Goal: Information Seeking & Learning: Check status

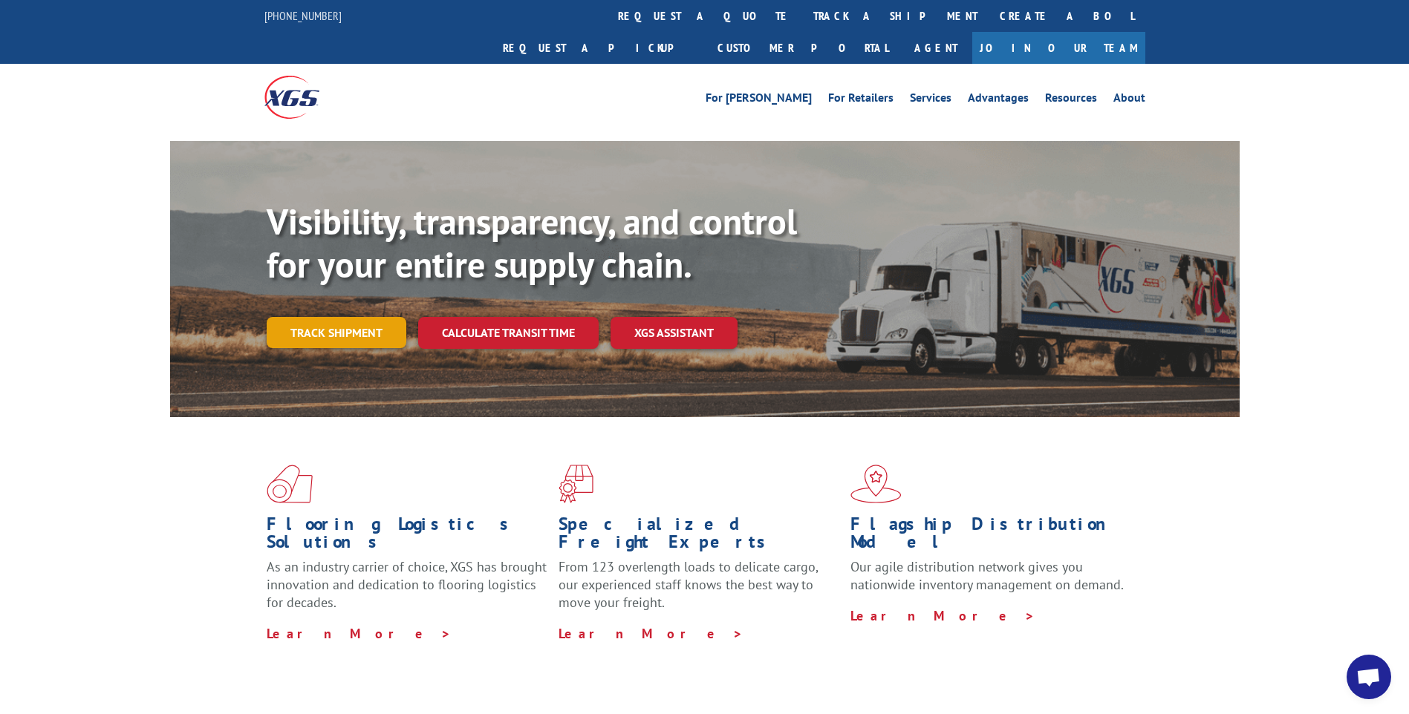
click at [336, 317] on link "Track shipment" at bounding box center [337, 332] width 140 height 31
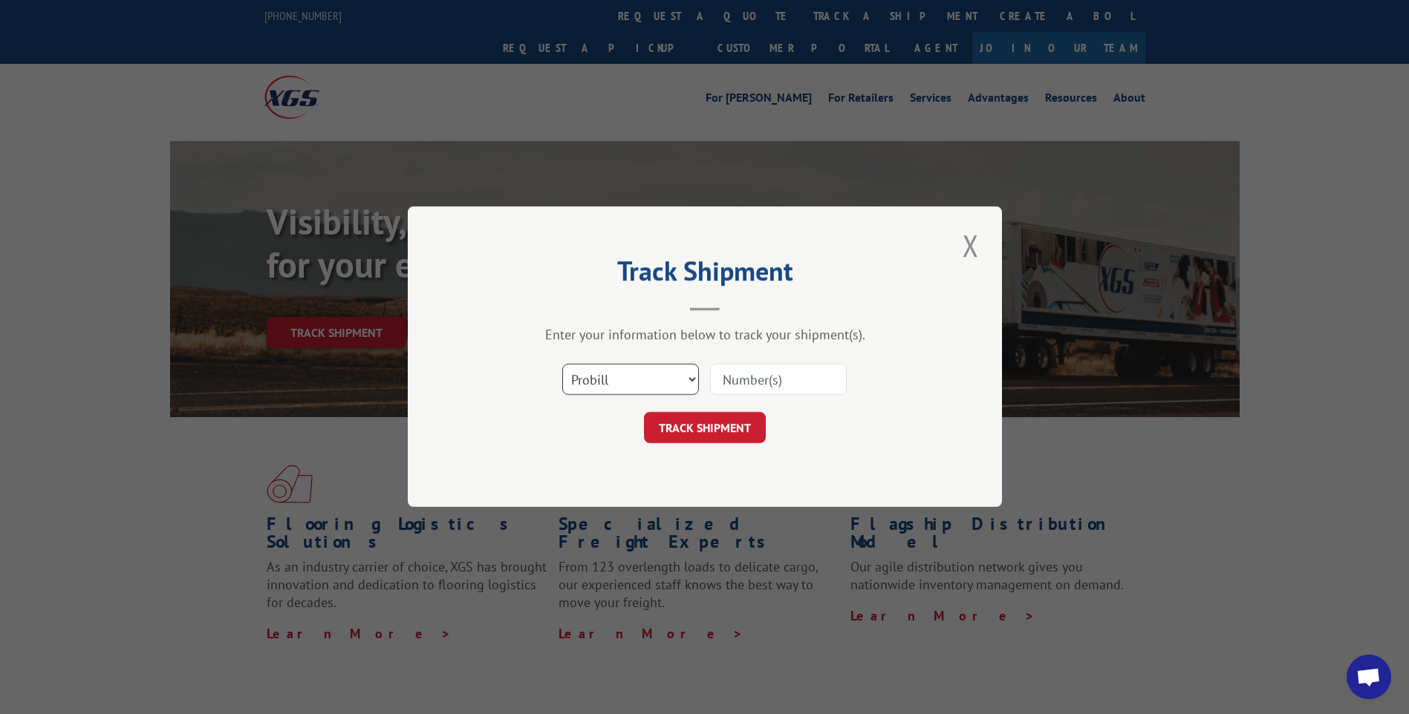
click at [661, 379] on select "Select category... Probill BOL PO" at bounding box center [630, 380] width 137 height 31
click at [659, 379] on select "Select category... Probill BOL PO" at bounding box center [630, 380] width 137 height 31
click at [771, 386] on input at bounding box center [778, 380] width 137 height 31
click at [772, 386] on input at bounding box center [778, 380] width 137 height 31
click at [688, 378] on select "Select category... Probill BOL PO" at bounding box center [630, 380] width 137 height 31
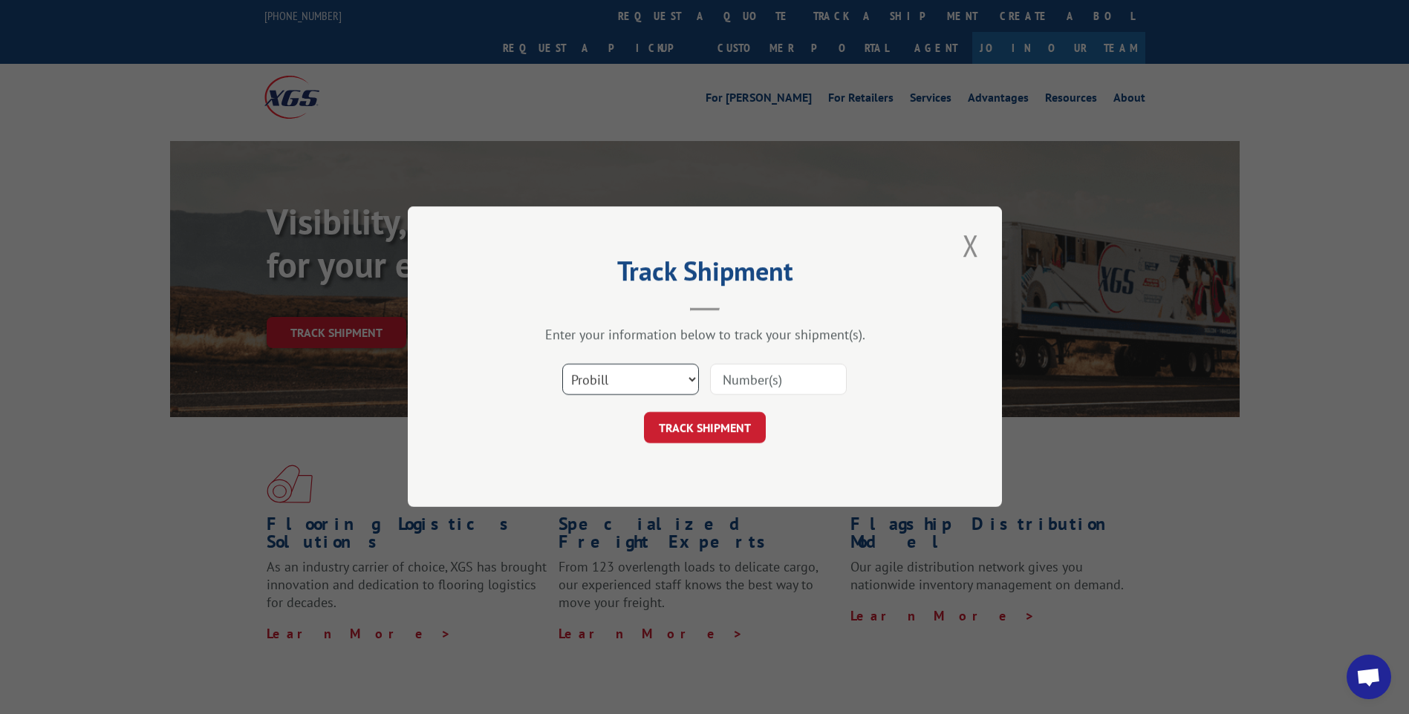
select select "po"
click at [562, 365] on select "Select category... Probill BOL PO" at bounding box center [630, 380] width 137 height 31
click at [758, 391] on input at bounding box center [778, 380] width 137 height 31
type input "15819"
click at [728, 428] on button "TRACK SHIPMENT" at bounding box center [705, 428] width 122 height 31
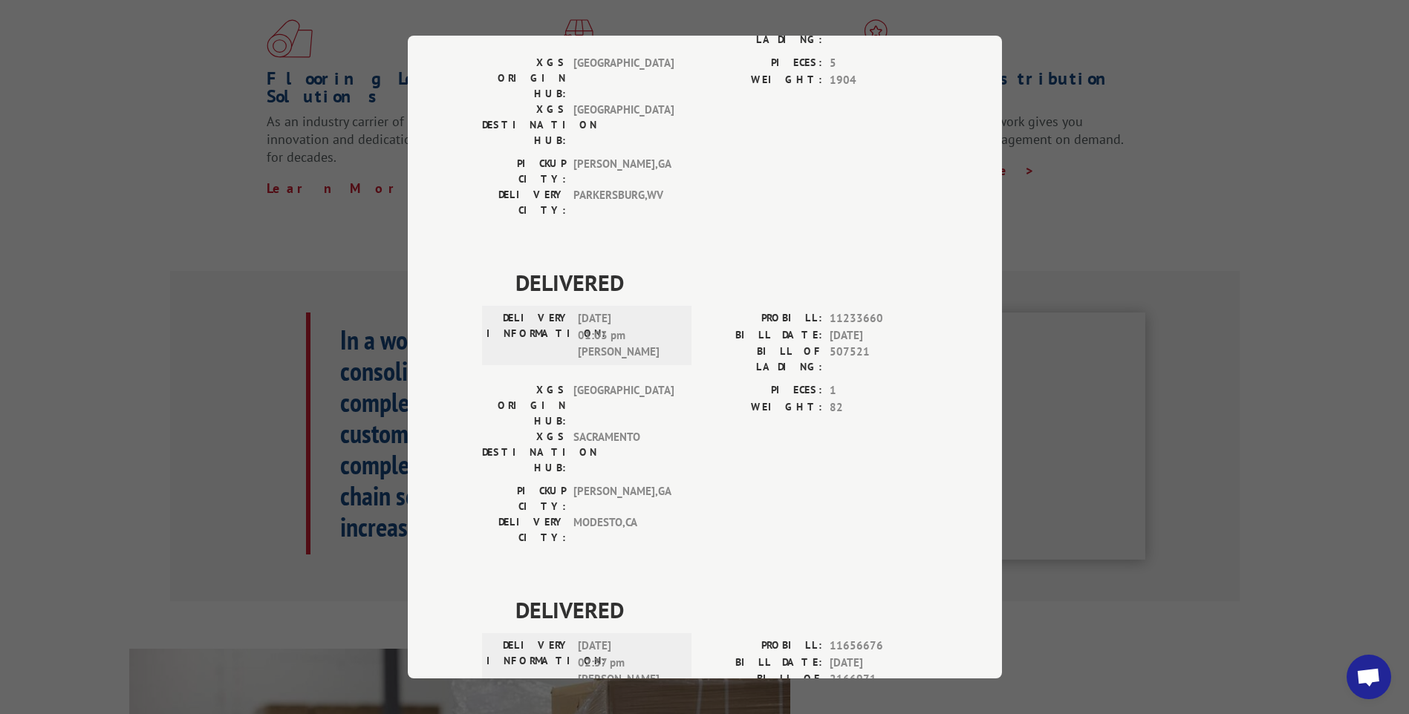
scroll to position [537, 0]
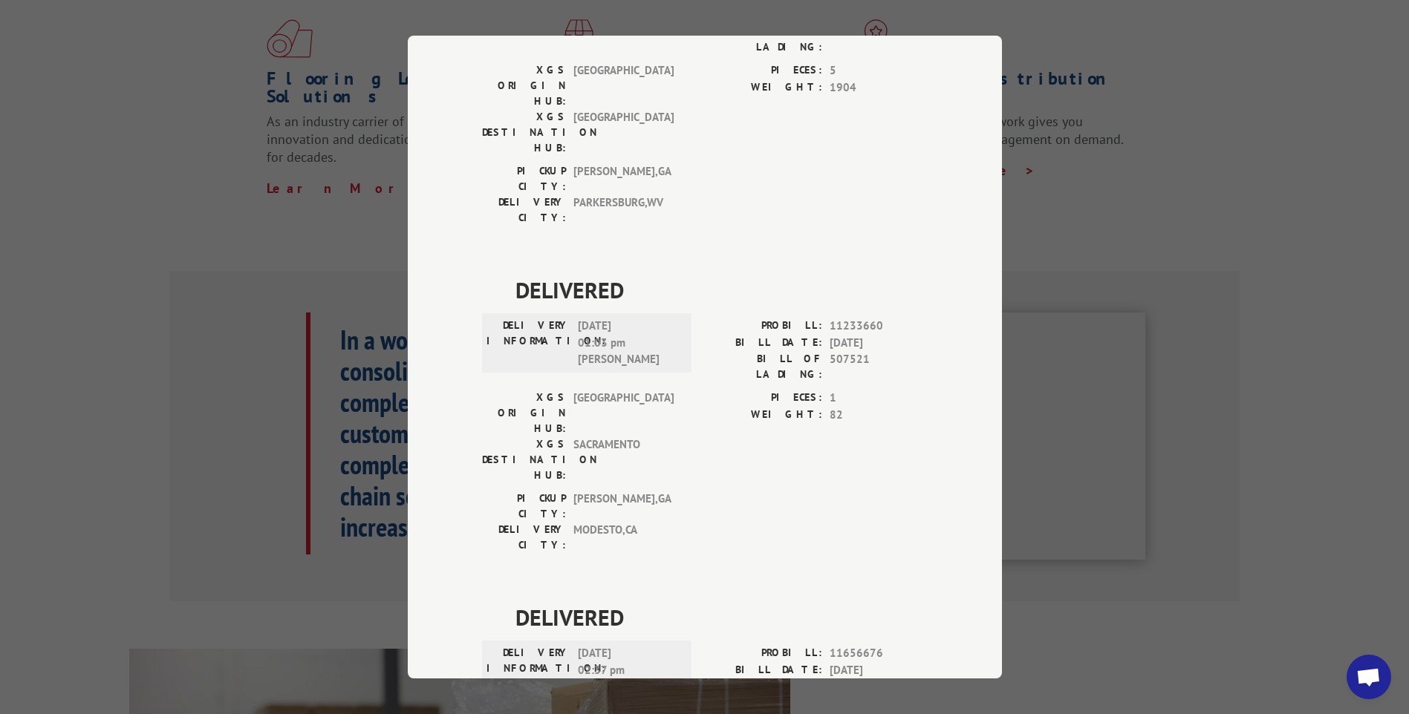
click at [1147, 168] on div "Track Shipment DELIVERED DELIVERY INFORMATION: PROBILL: 7196364 BILL DATE: [DAT…" at bounding box center [704, 357] width 1409 height 714
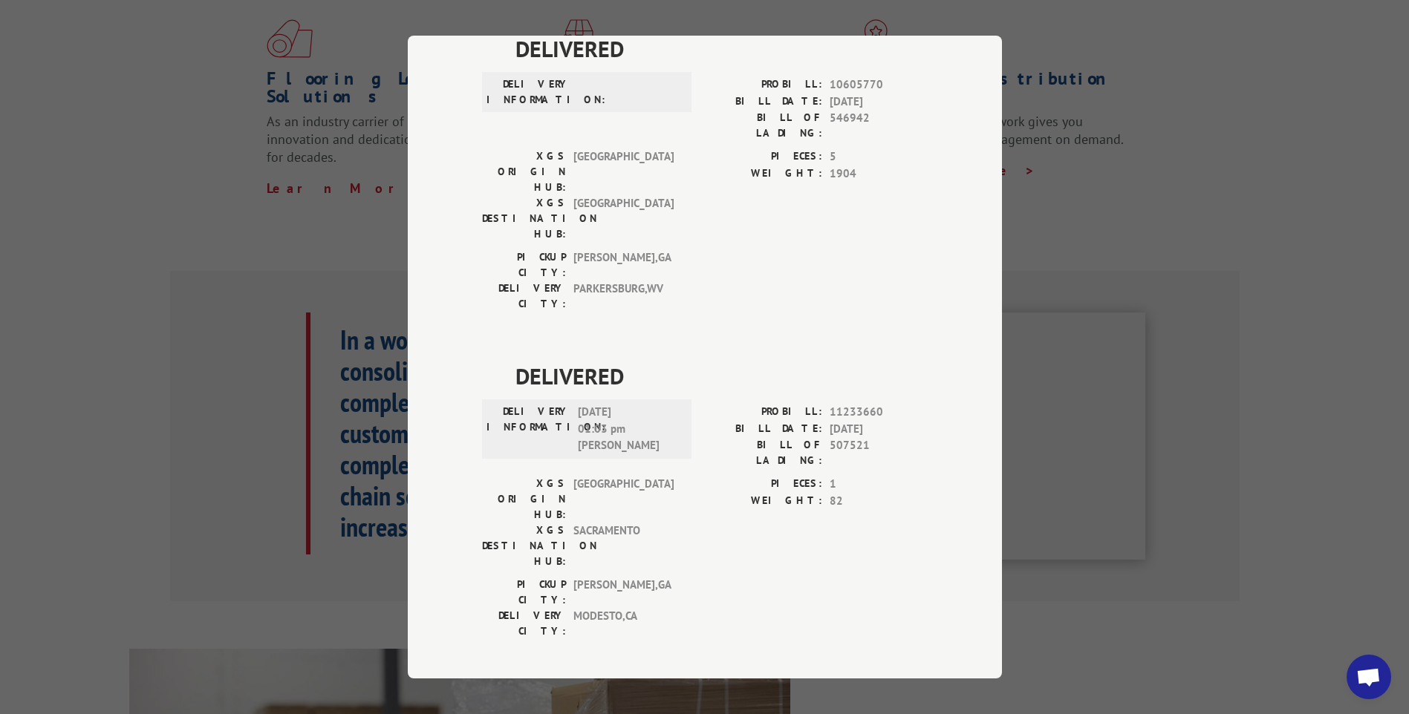
scroll to position [166, 0]
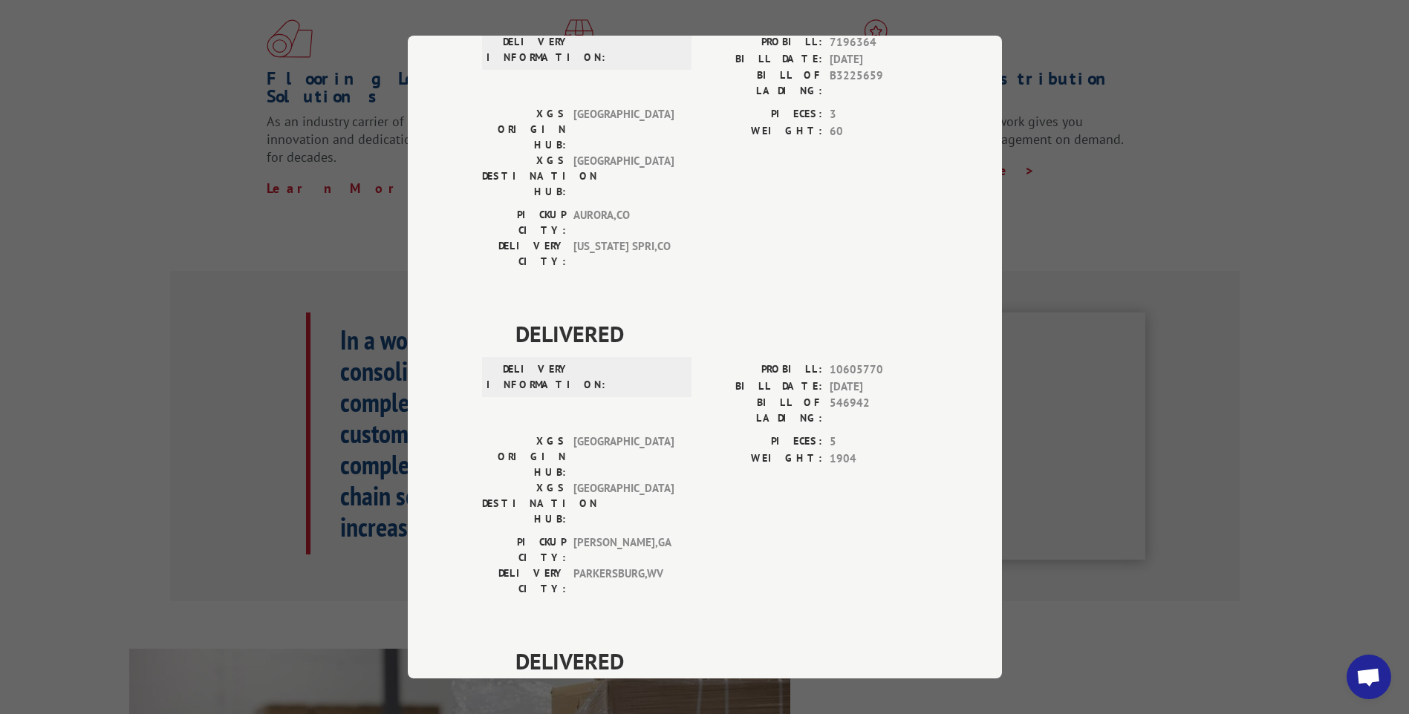
click at [1093, 128] on div "Track Shipment DELIVERED DELIVERY INFORMATION: PROBILL: 7196364 BILL DATE: [DAT…" at bounding box center [704, 357] width 1409 height 714
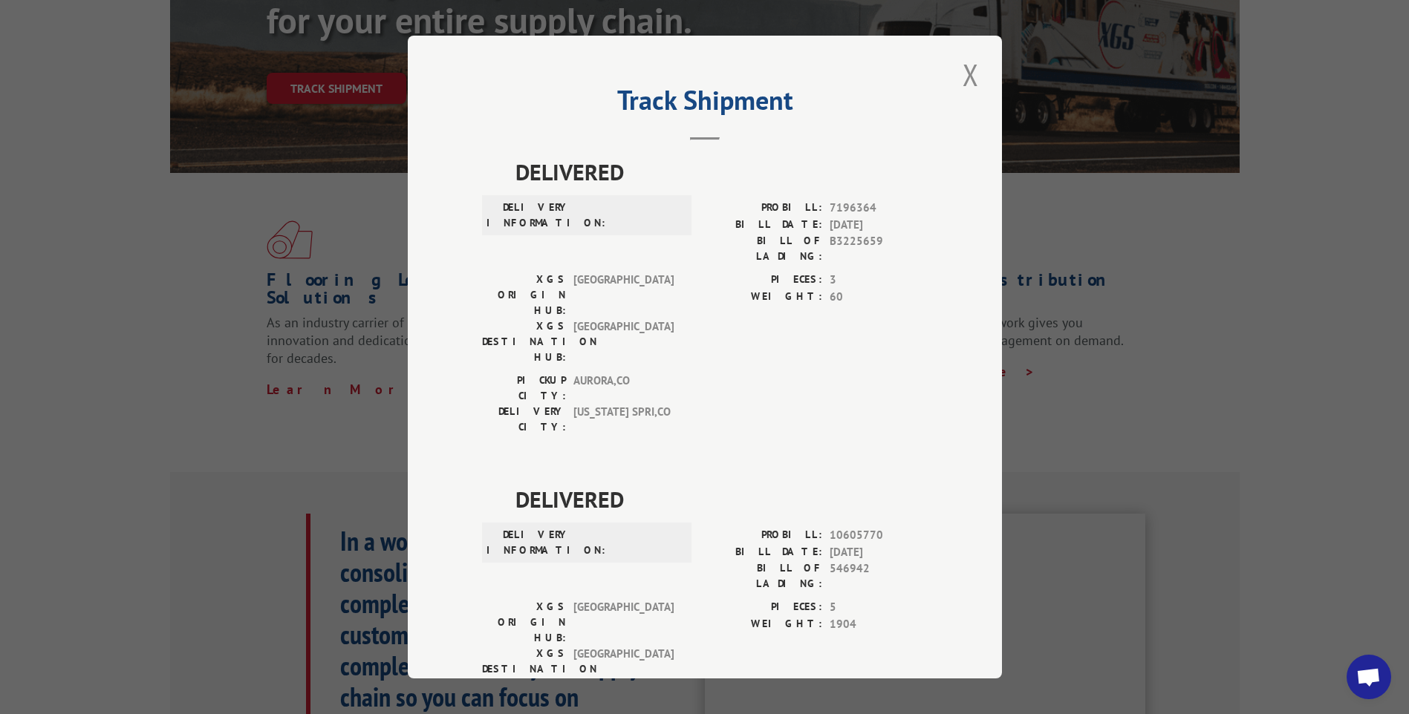
scroll to position [223, 0]
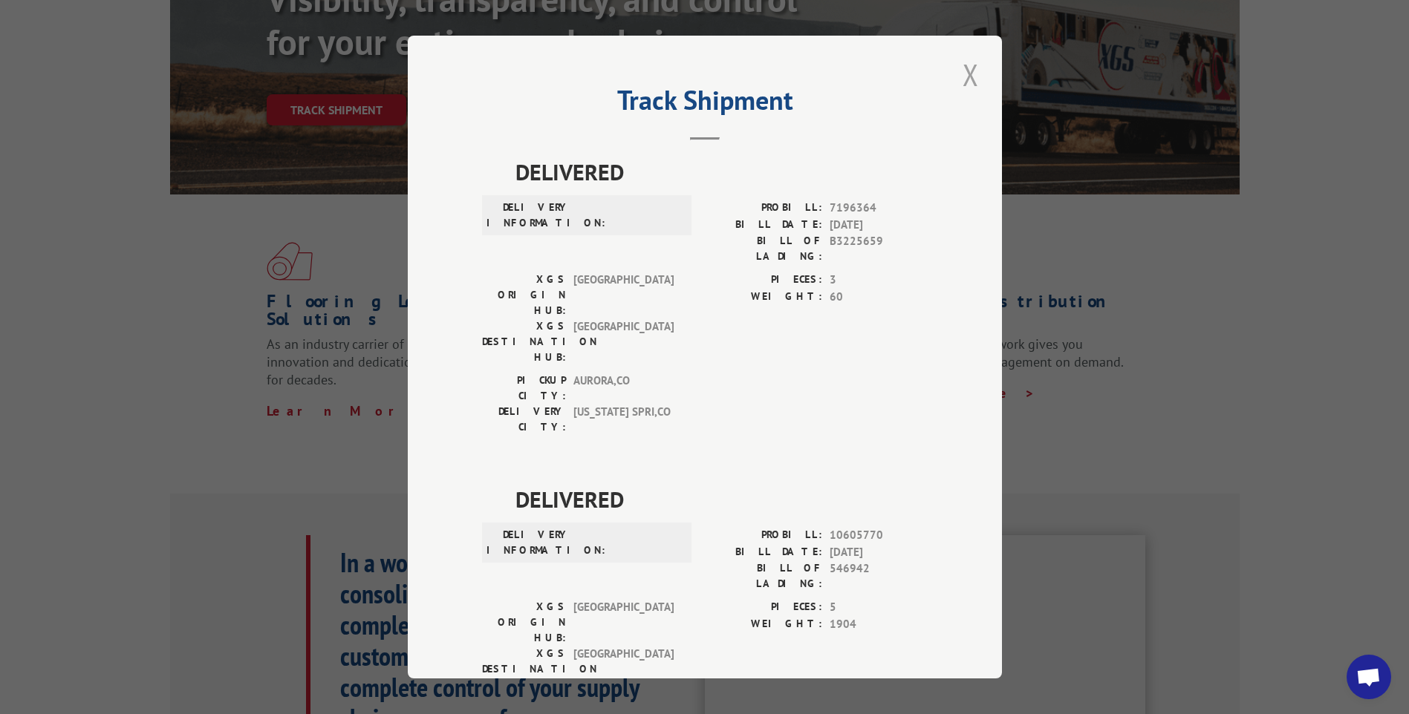
click at [965, 83] on button "Close modal" at bounding box center [970, 74] width 25 height 41
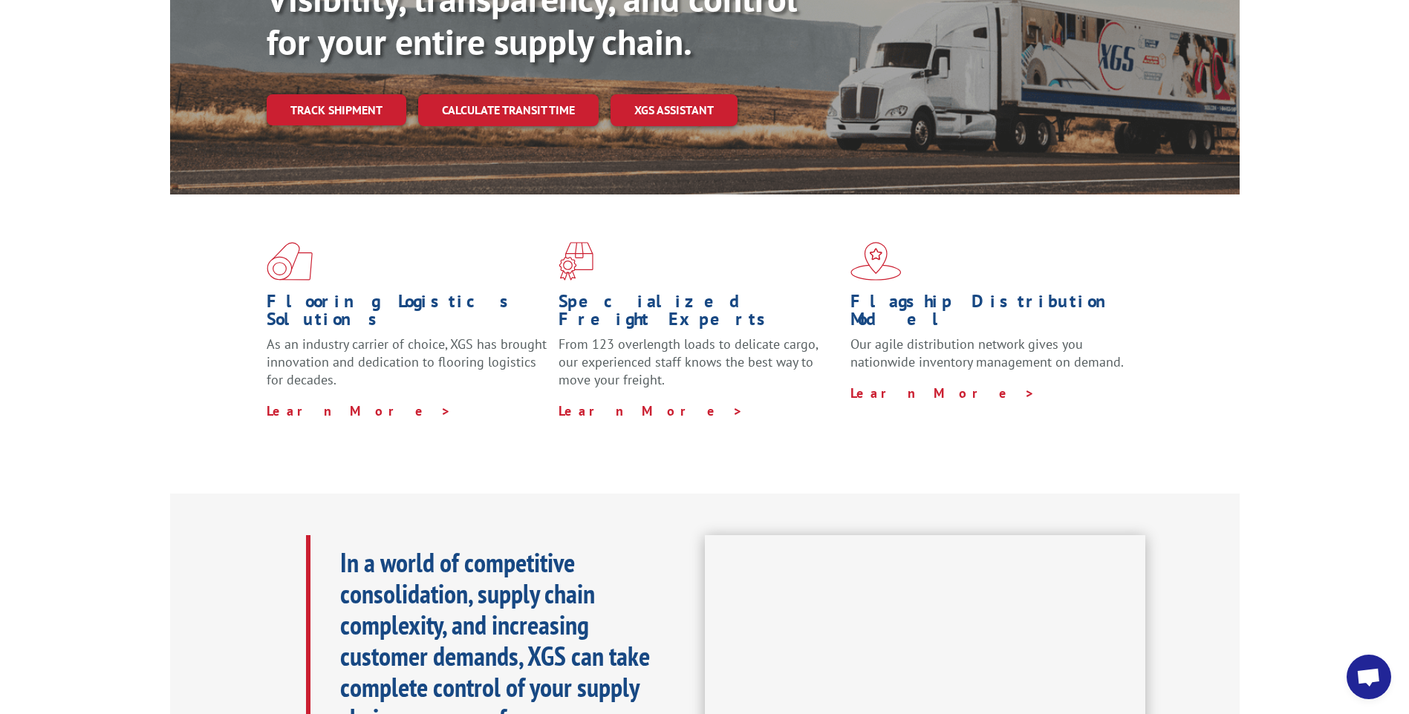
scroll to position [0, 0]
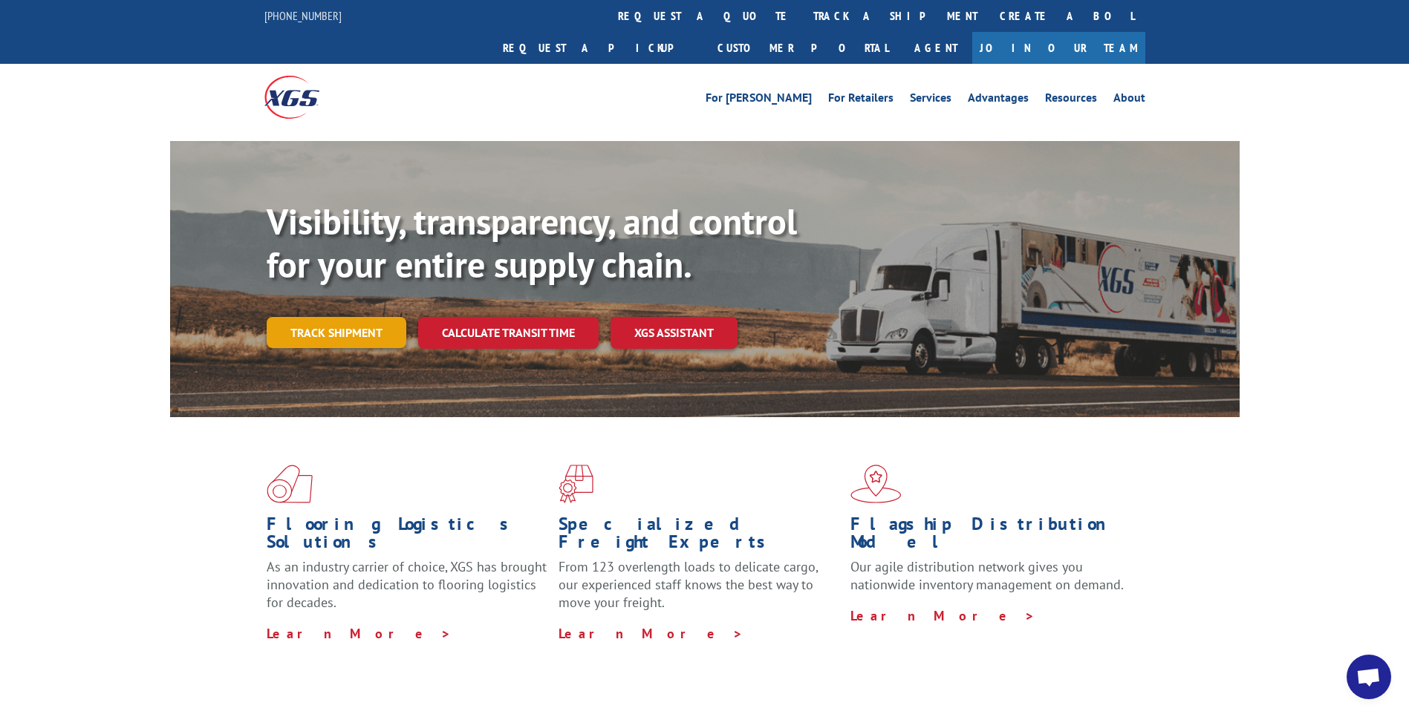
click at [339, 317] on link "Track shipment" at bounding box center [337, 332] width 140 height 31
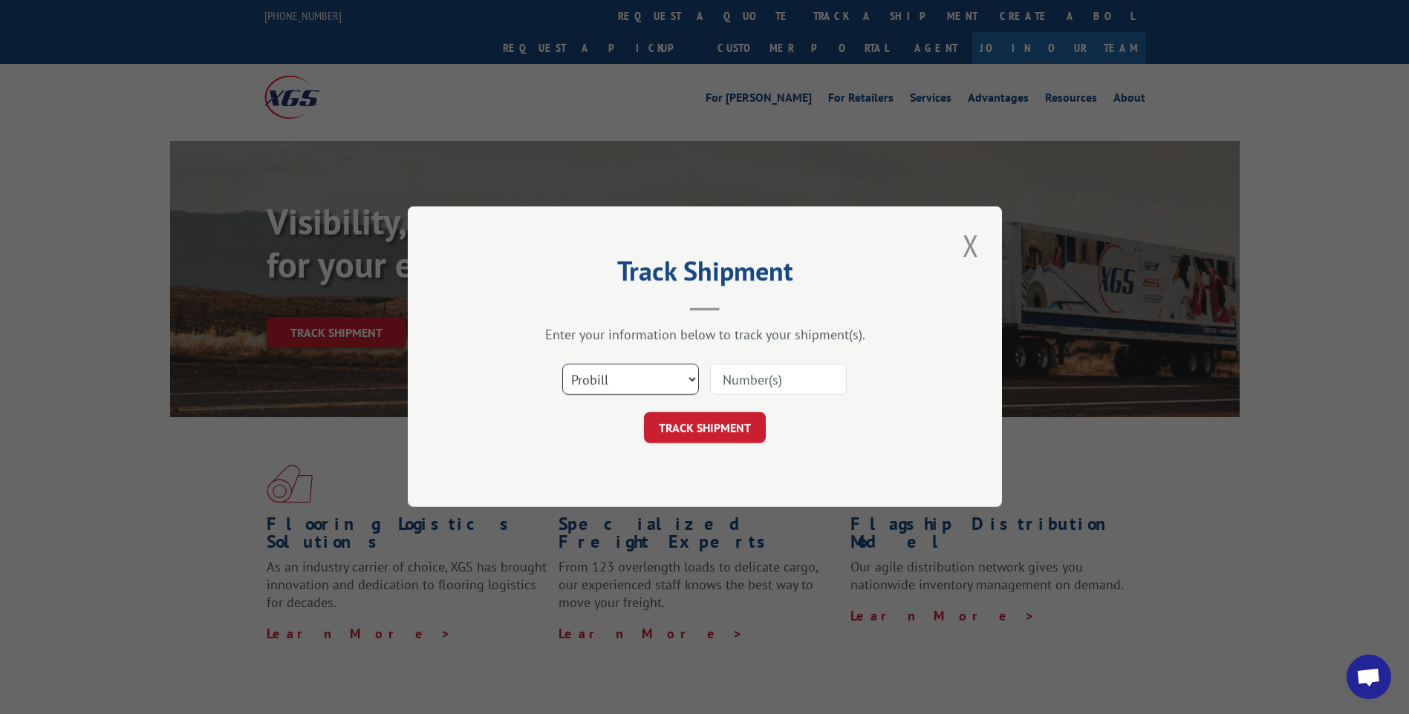
click at [654, 379] on select "Select category... Probill BOL PO" at bounding box center [630, 380] width 137 height 31
click at [562, 365] on select "Select category... Probill BOL PO" at bounding box center [630, 380] width 137 height 31
click at [769, 381] on input at bounding box center [778, 380] width 137 height 31
click at [652, 385] on select "Select category... Probill BOL PO" at bounding box center [630, 380] width 137 height 31
select select "probill"
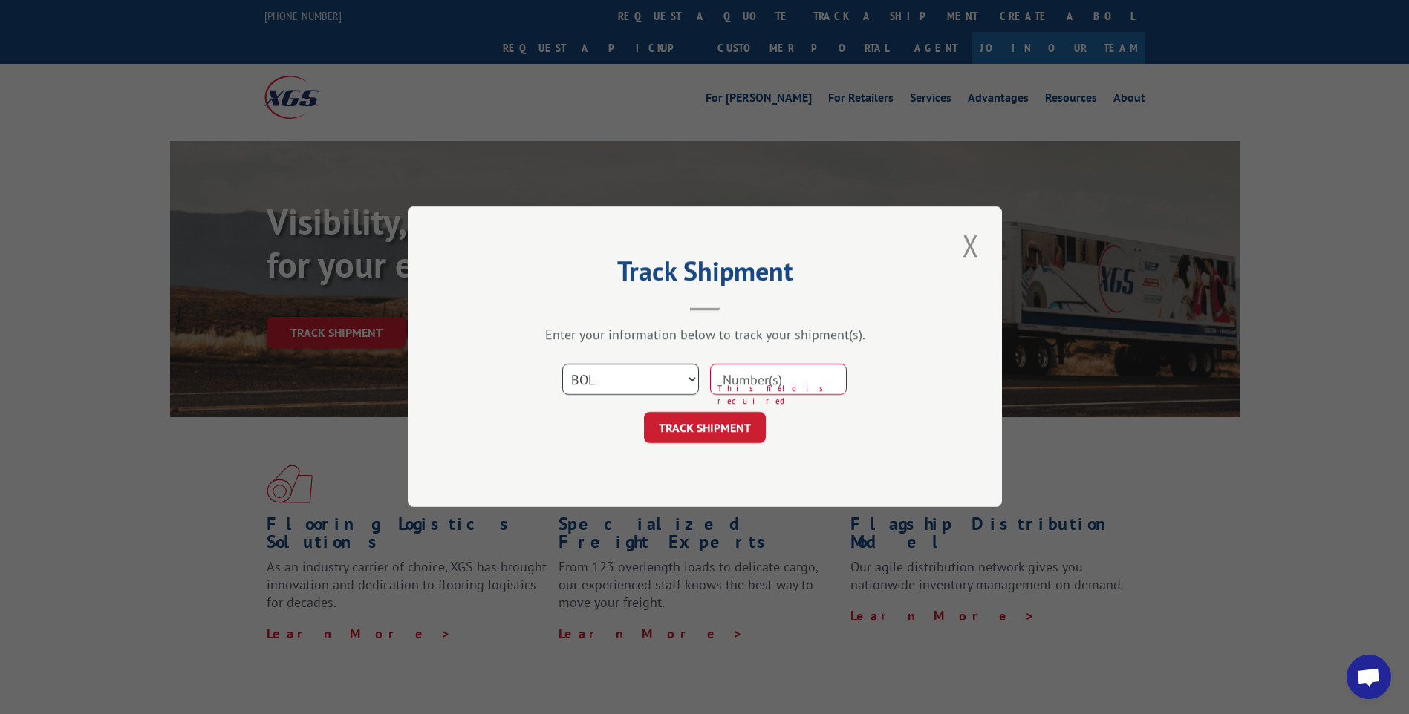
click at [562, 365] on select "Select category... Probill BOL PO" at bounding box center [630, 380] width 137 height 31
click at [766, 381] on input at bounding box center [778, 380] width 137 height 31
type input "175126651"
click at [705, 423] on button "TRACK SHIPMENT" at bounding box center [705, 428] width 122 height 31
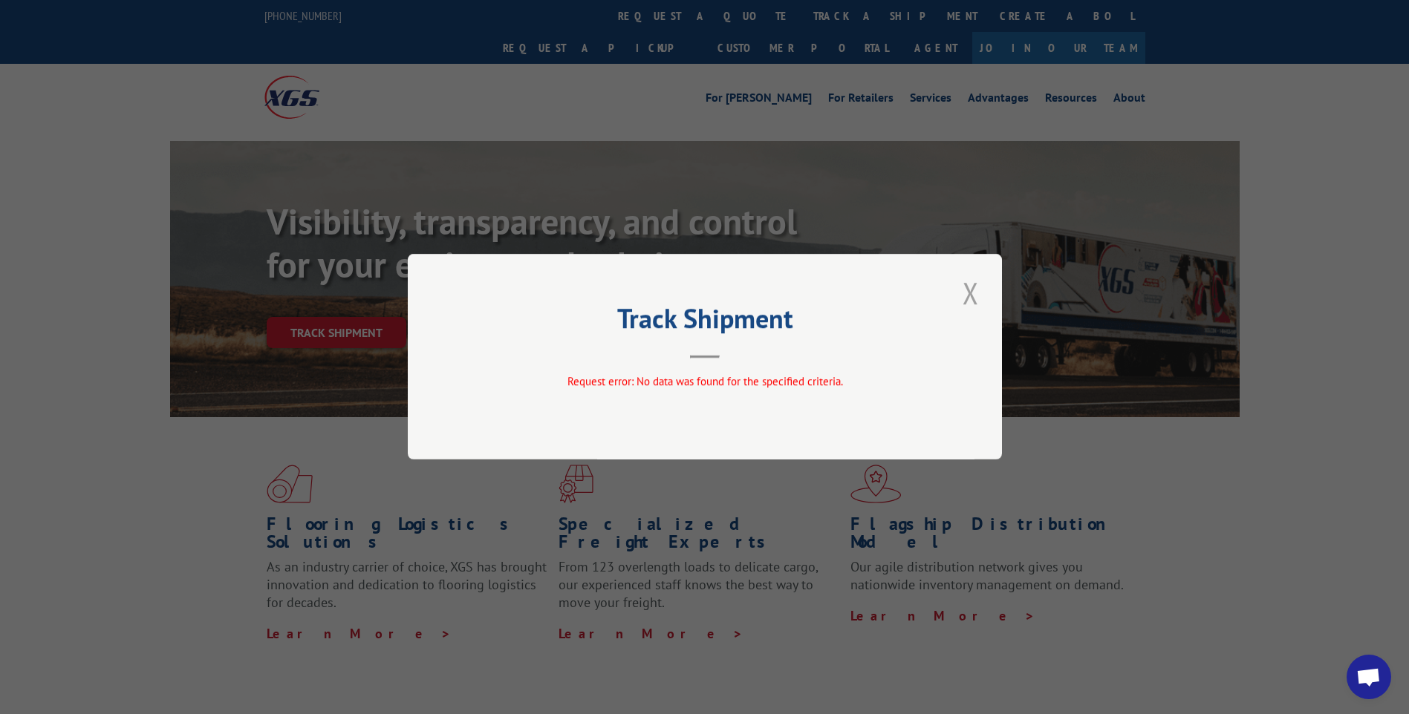
click at [972, 294] on button "Close modal" at bounding box center [970, 293] width 25 height 41
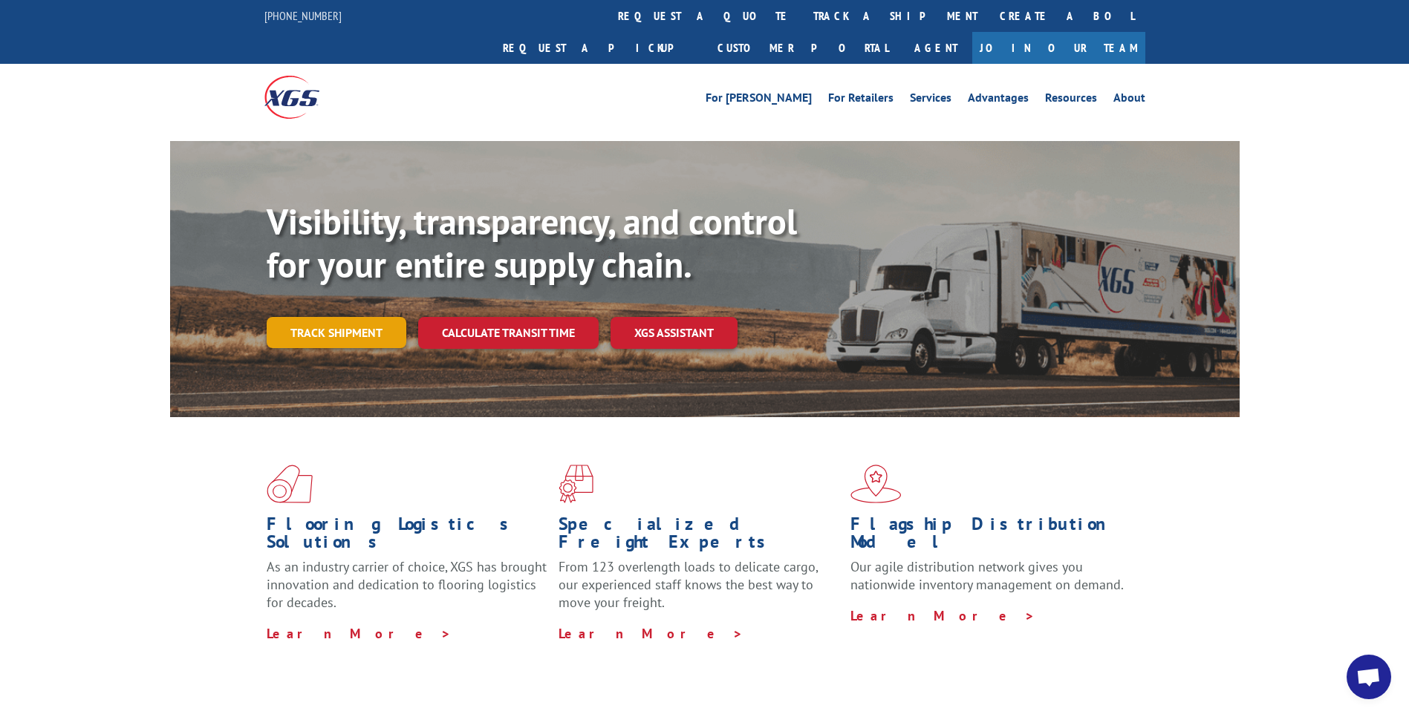
click at [371, 317] on link "Track shipment" at bounding box center [337, 332] width 140 height 31
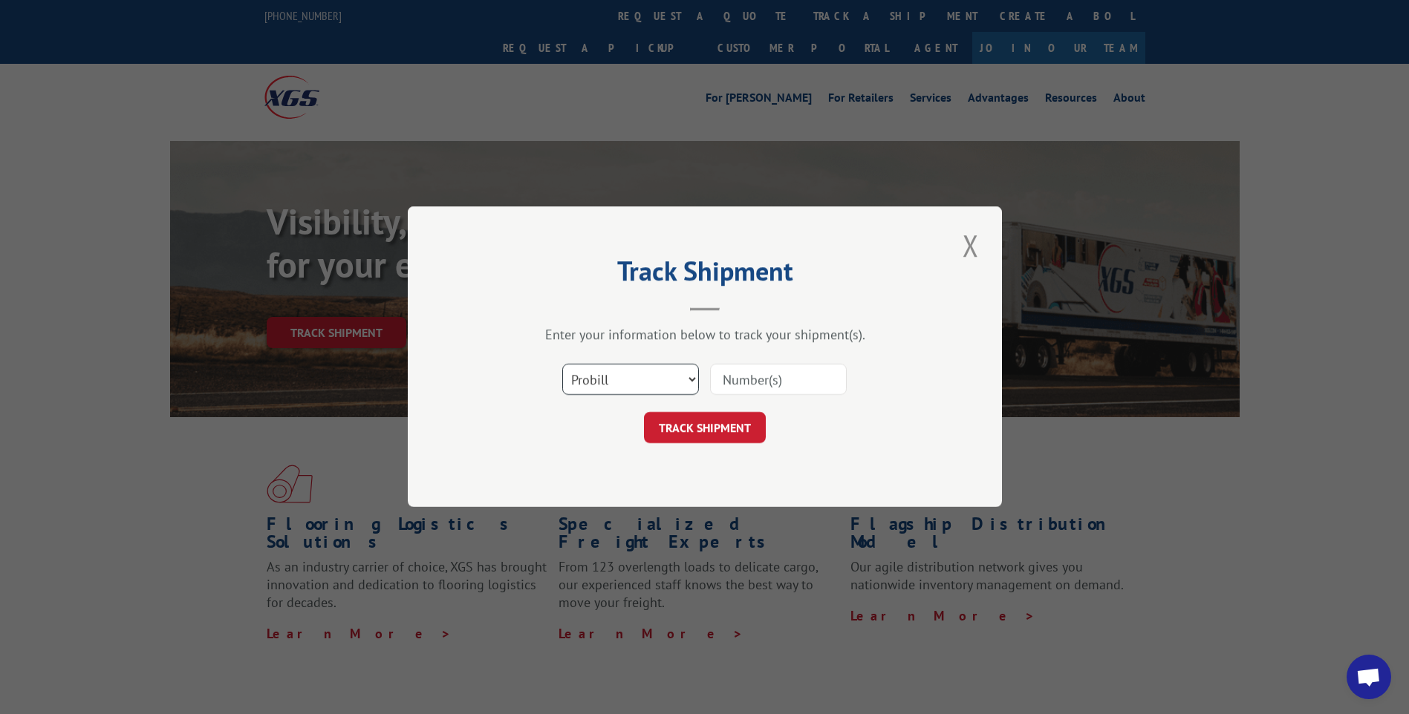
click at [642, 390] on select "Select category... Probill BOL PO" at bounding box center [630, 380] width 137 height 31
select select "bol"
click at [562, 365] on select "Select category... Probill BOL PO" at bounding box center [630, 380] width 137 height 31
click at [735, 388] on input at bounding box center [778, 380] width 137 height 31
type input "17512651"
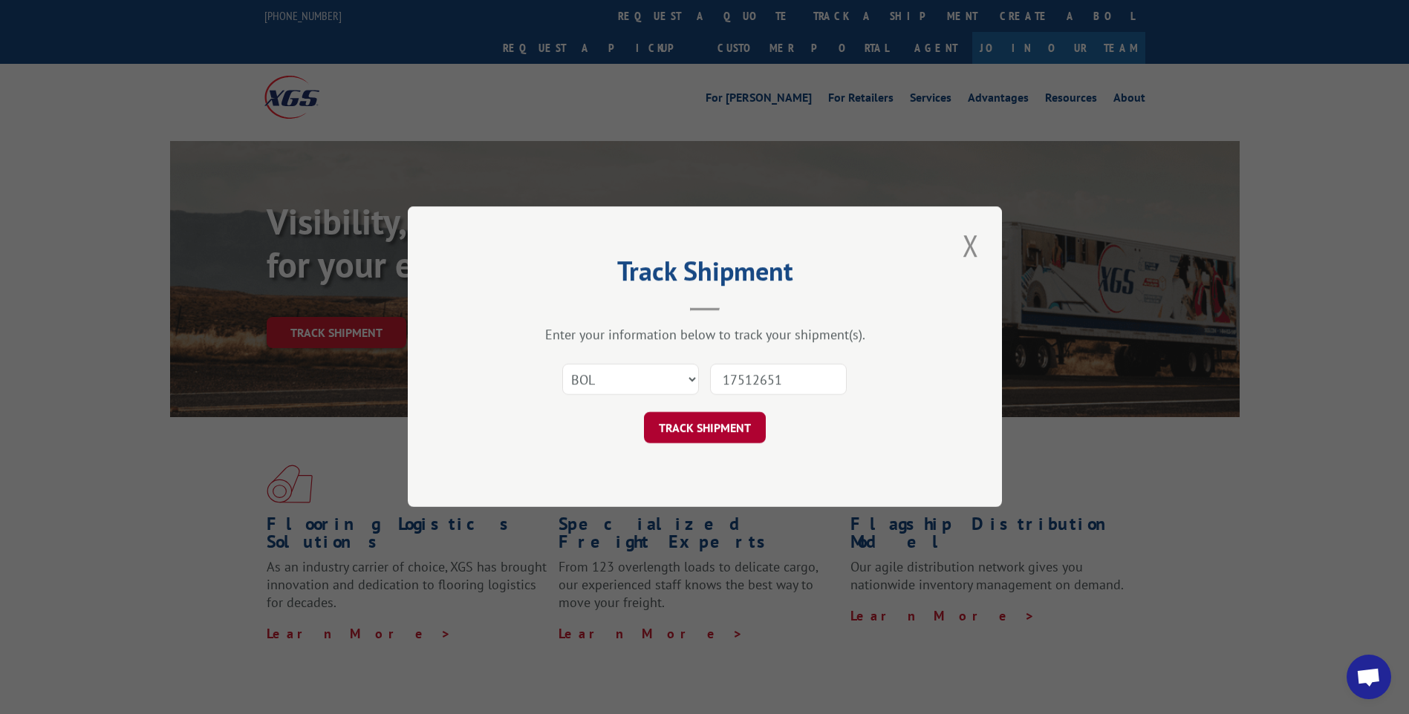
click at [719, 426] on button "TRACK SHIPMENT" at bounding box center [705, 428] width 122 height 31
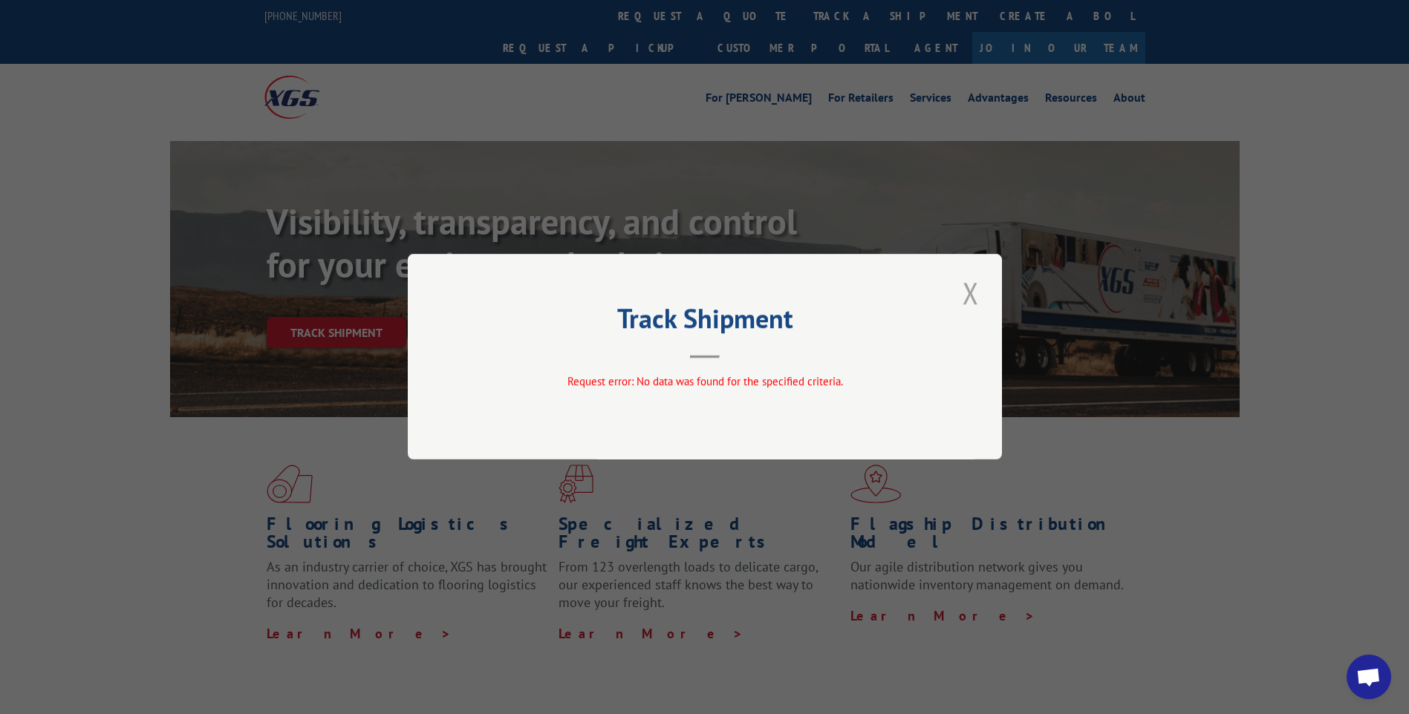
click at [965, 295] on button "Close modal" at bounding box center [970, 293] width 25 height 41
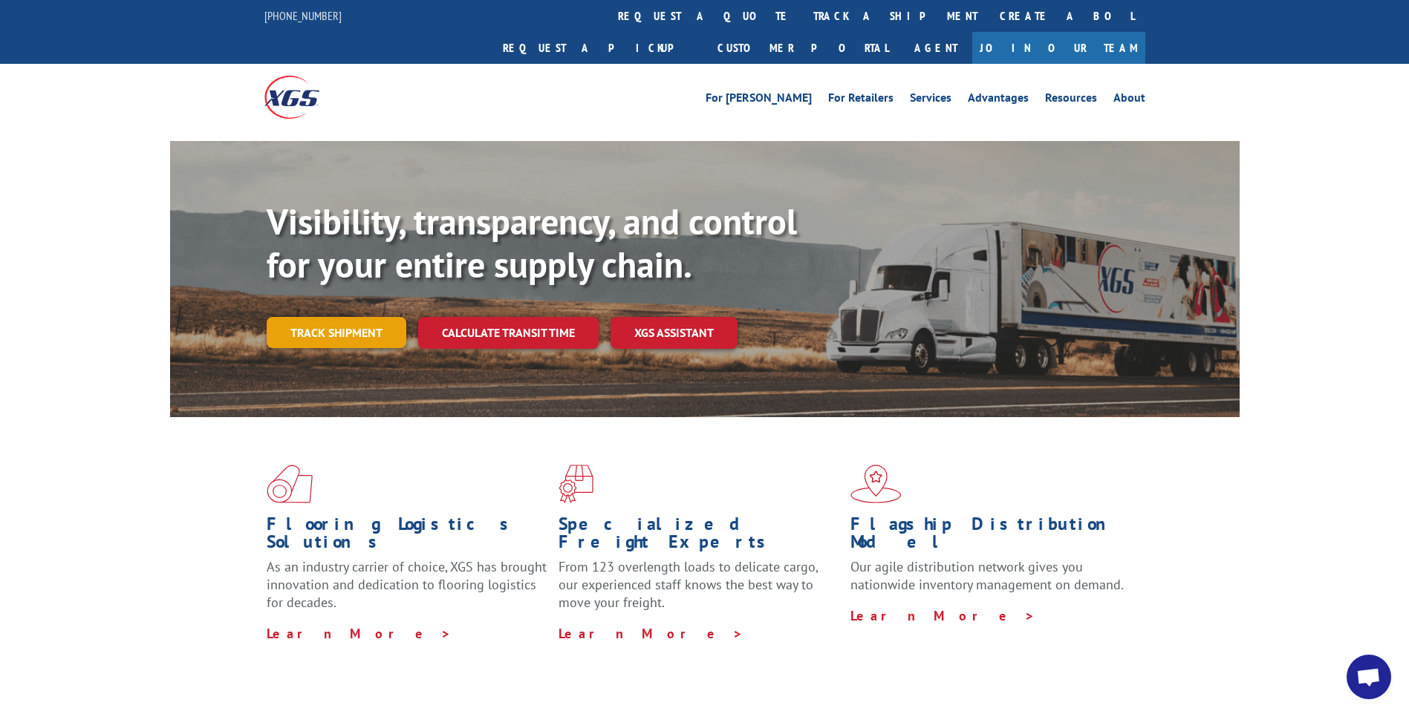
click at [340, 317] on link "Track shipment" at bounding box center [337, 332] width 140 height 31
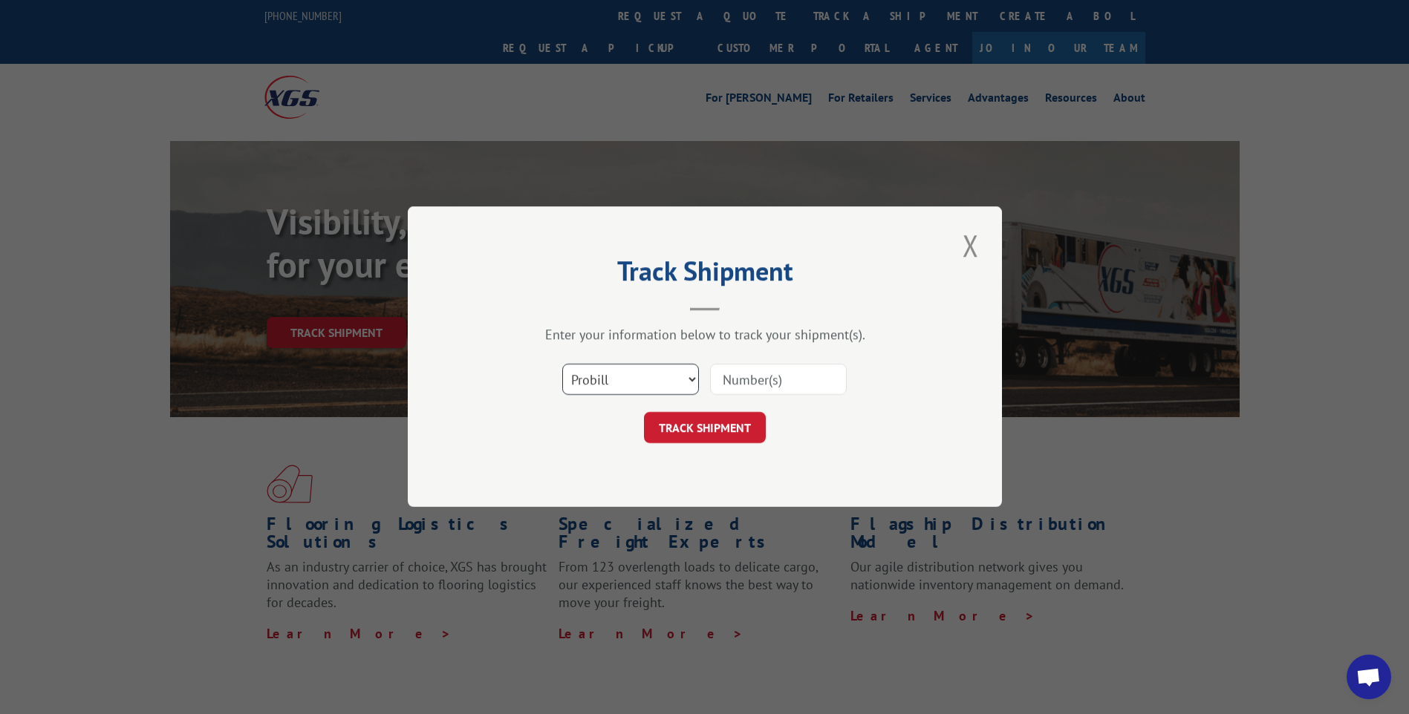
click at [616, 382] on select "Select category... Probill BOL PO" at bounding box center [630, 380] width 137 height 31
select select "bol"
click at [562, 365] on select "Select category... Probill BOL PO" at bounding box center [630, 380] width 137 height 31
click at [752, 380] on input at bounding box center [778, 380] width 137 height 31
type input "17510984"
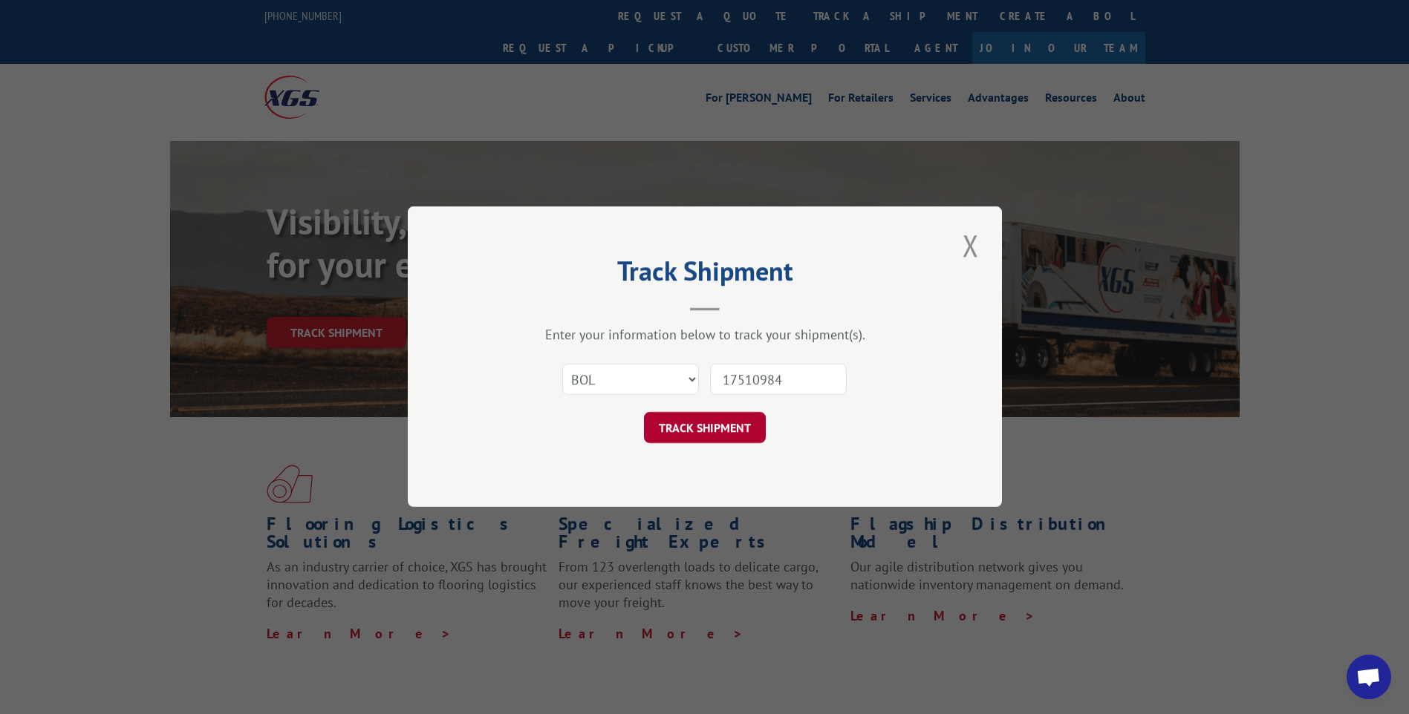
click at [719, 423] on button "TRACK SHIPMENT" at bounding box center [705, 428] width 122 height 31
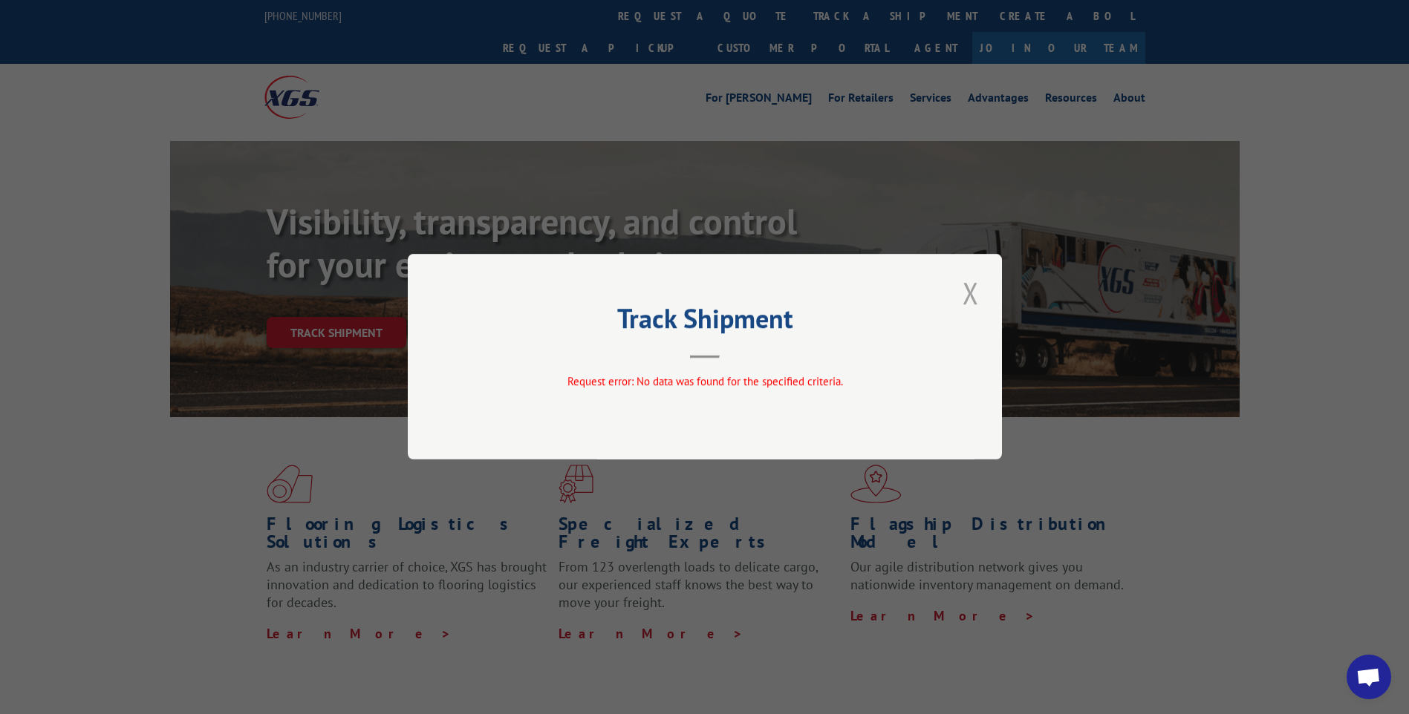
click at [974, 296] on button "Close modal" at bounding box center [970, 293] width 25 height 41
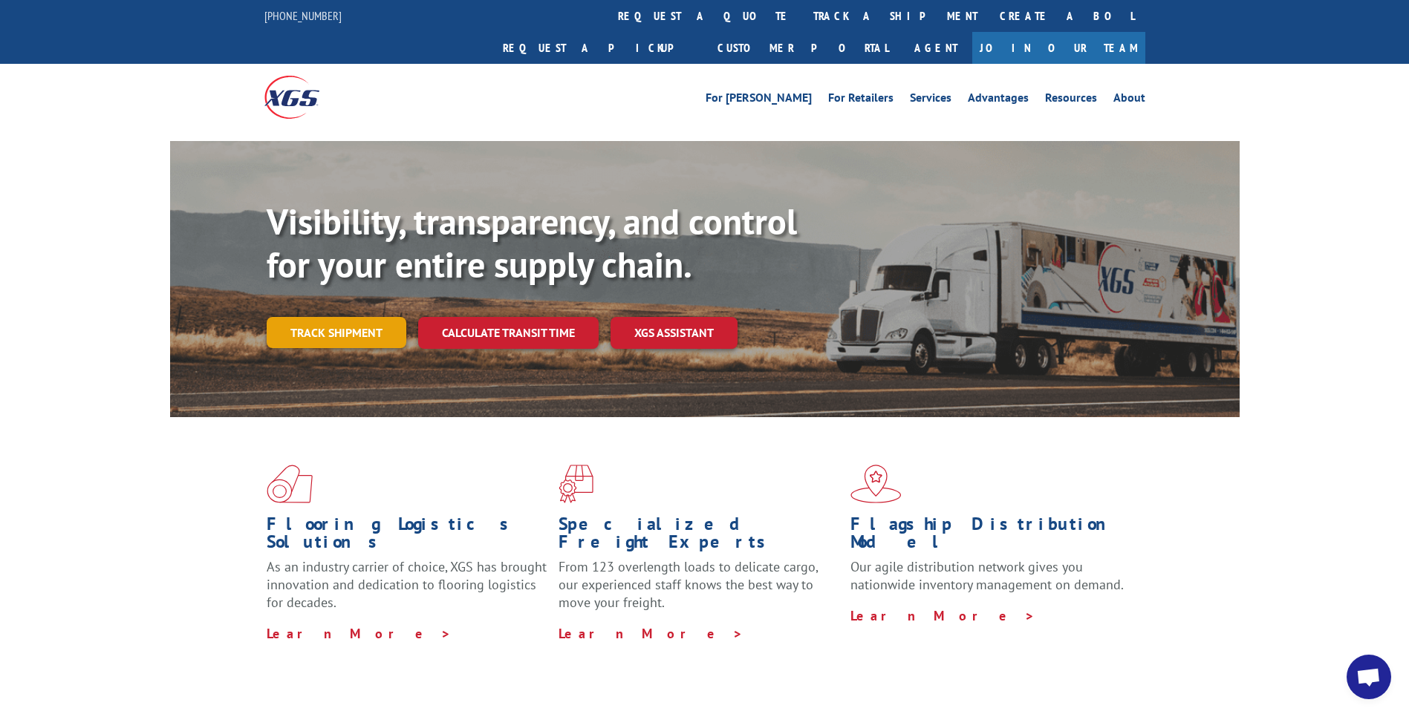
click at [366, 317] on link "Track shipment" at bounding box center [337, 332] width 140 height 31
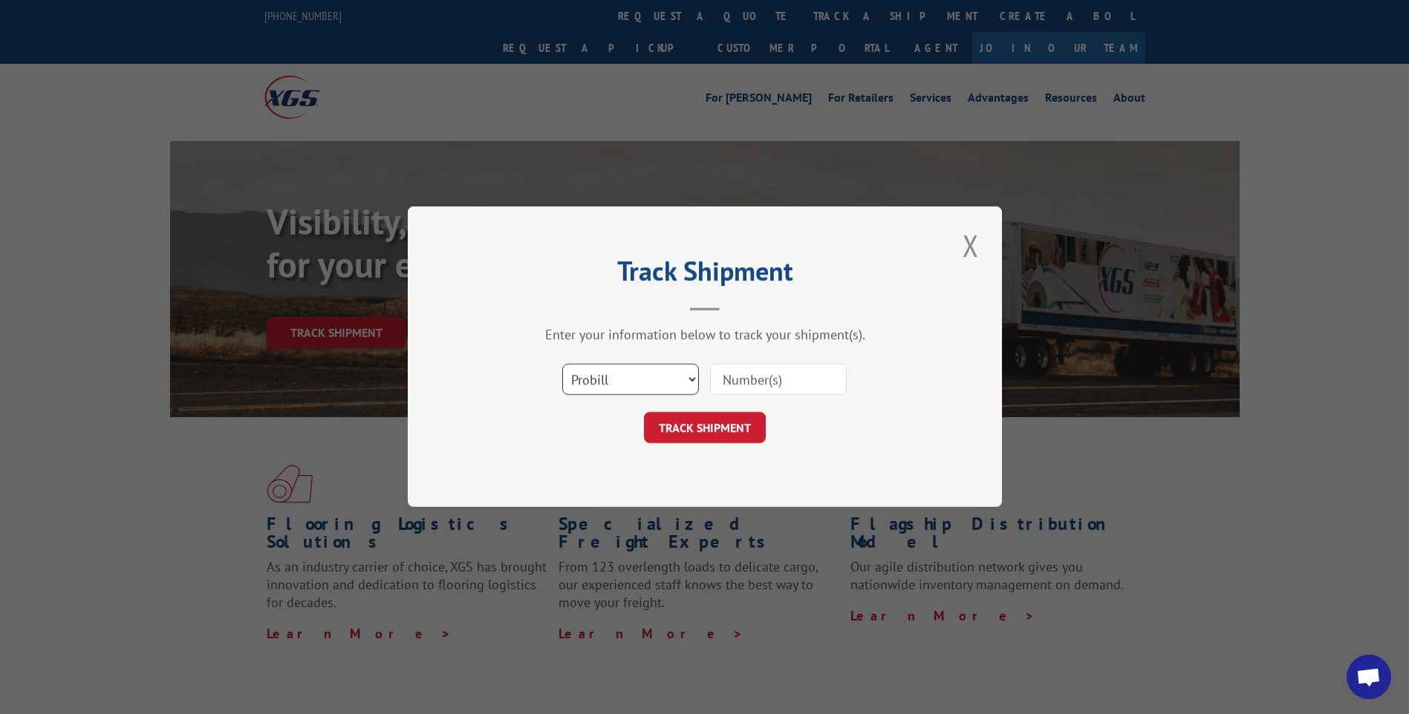
click at [625, 383] on select "Select category... Probill BOL PO" at bounding box center [630, 380] width 137 height 31
click at [562, 365] on select "Select category... Probill BOL PO" at bounding box center [630, 380] width 137 height 31
click at [769, 379] on input at bounding box center [778, 380] width 137 height 31
type input "17512651"
click at [697, 424] on button "TRACK SHIPMENT" at bounding box center [705, 428] width 122 height 31
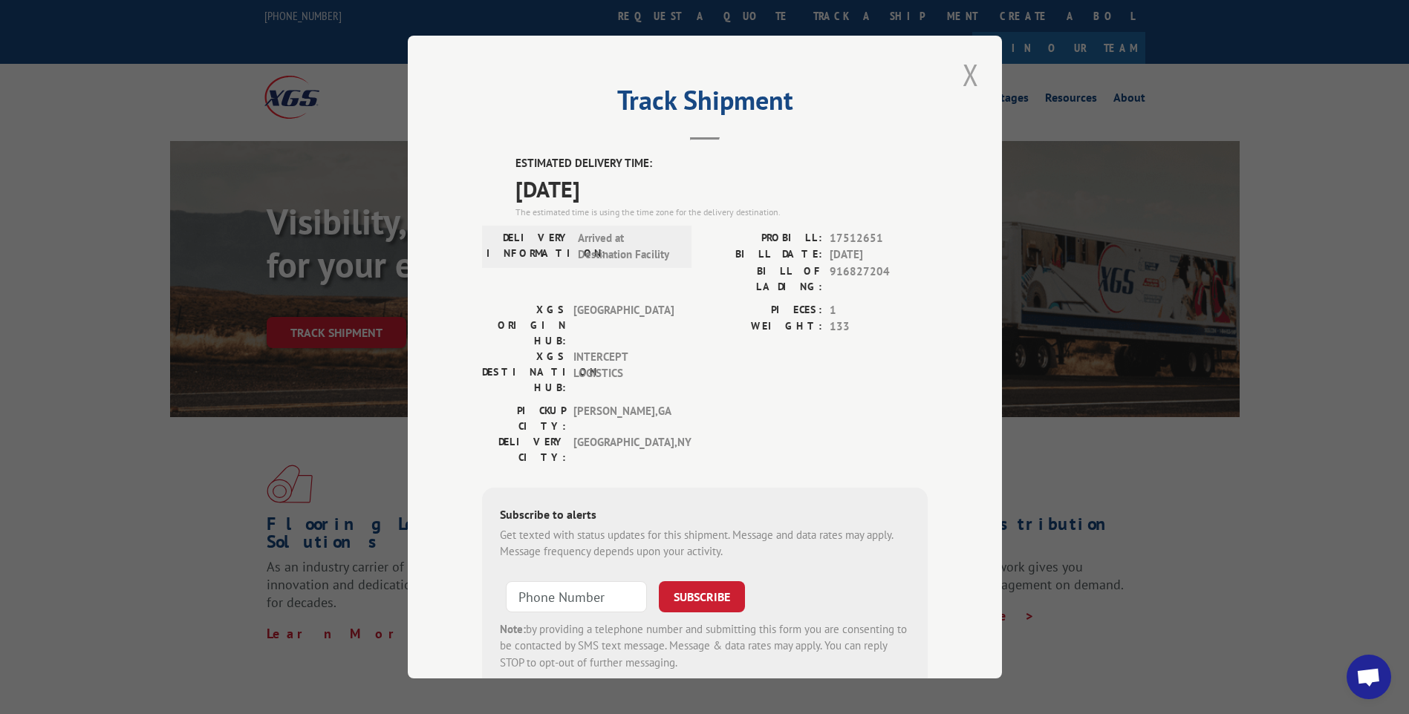
click at [959, 75] on button "Close modal" at bounding box center [970, 74] width 25 height 41
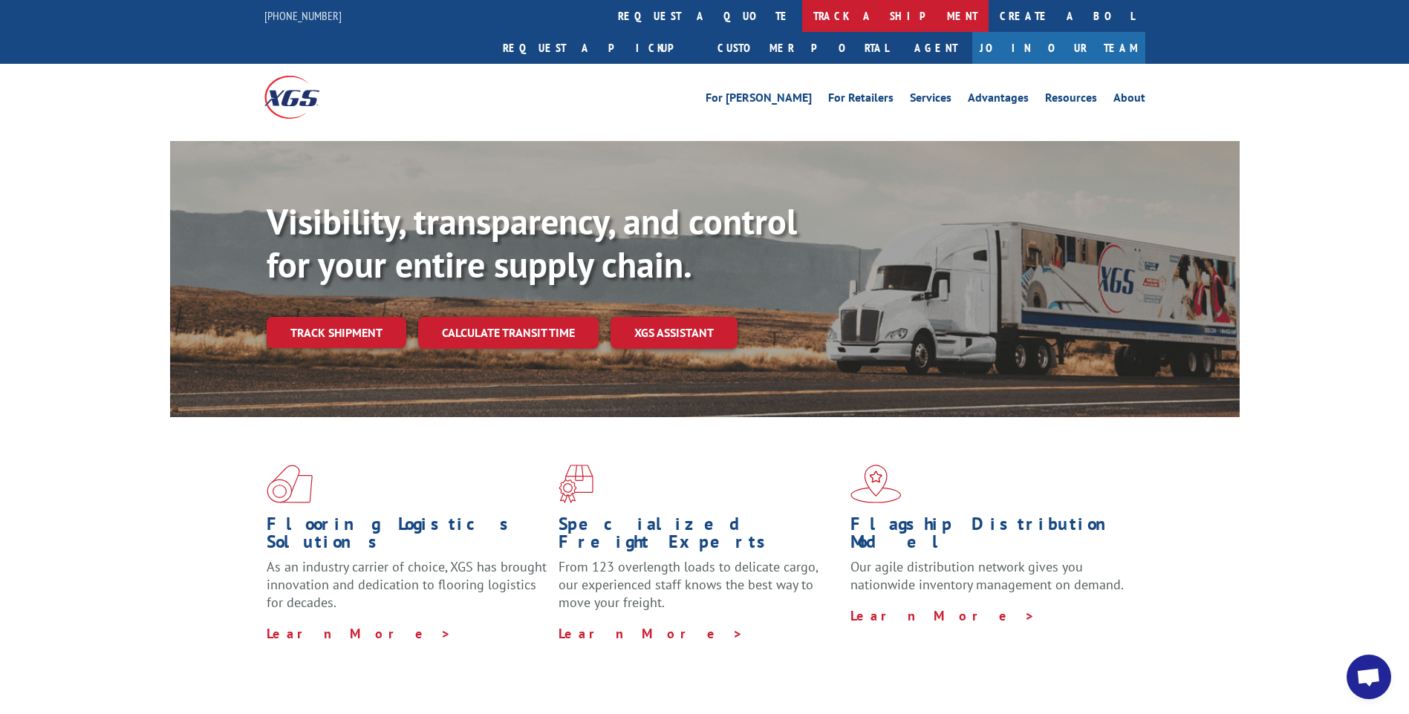
click at [802, 18] on link "track a shipment" at bounding box center [895, 16] width 186 height 32
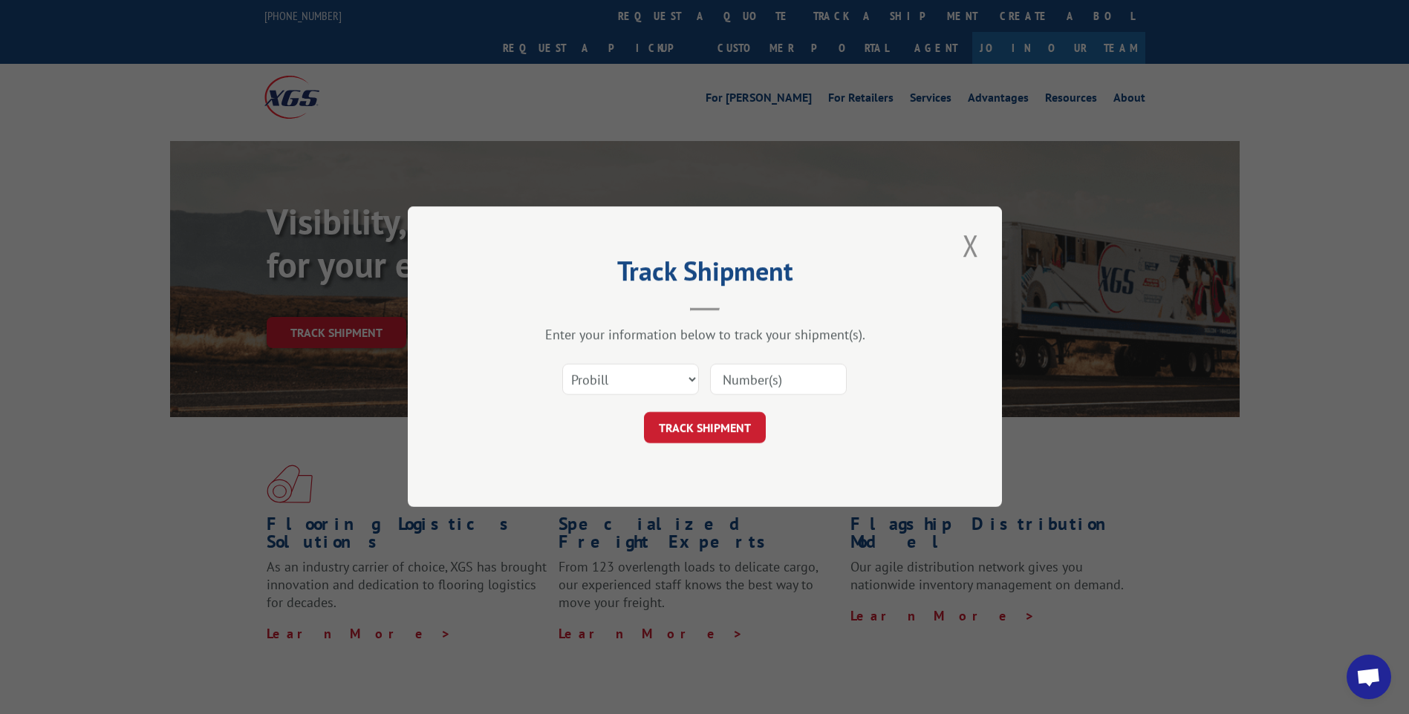
click at [755, 379] on input at bounding box center [778, 380] width 137 height 31
type input "17510984"
click at [694, 427] on button "TRACK SHIPMENT" at bounding box center [705, 428] width 122 height 31
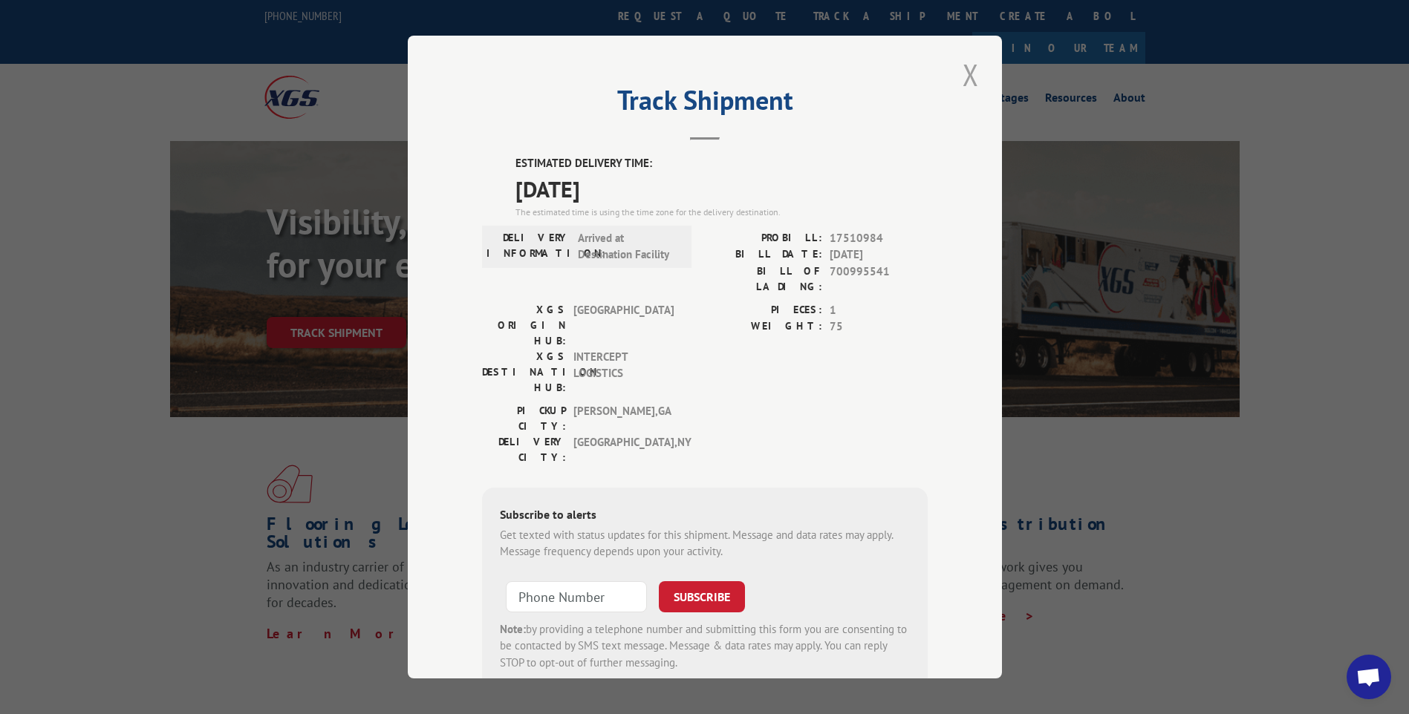
click at [965, 76] on button "Close modal" at bounding box center [970, 74] width 25 height 41
